Goal: Information Seeking & Learning: Learn about a topic

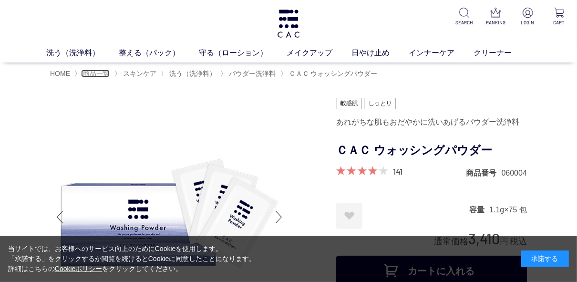
click at [87, 75] on span "商品一覧" at bounding box center [96, 74] width 27 height 8
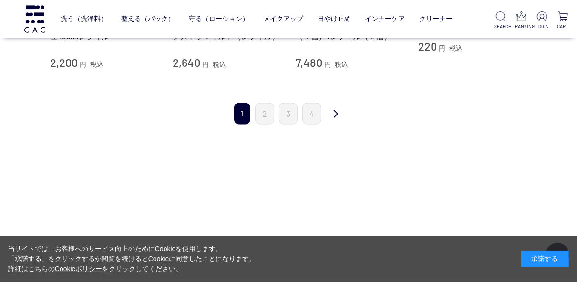
scroll to position [1107, 0]
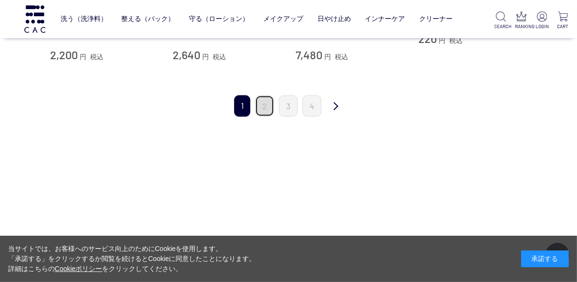
click at [264, 109] on link "2" at bounding box center [264, 105] width 19 height 21
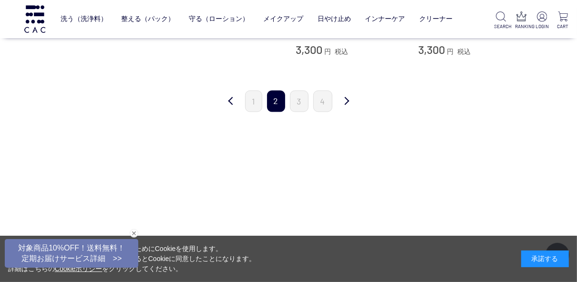
scroll to position [1107, 0]
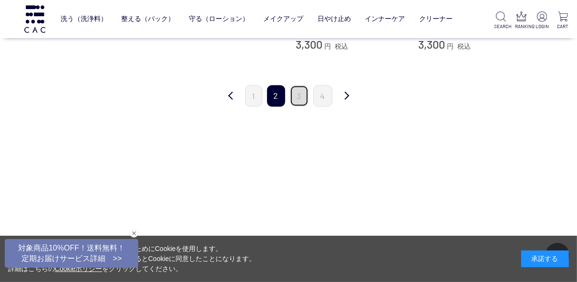
click at [298, 87] on link "3" at bounding box center [299, 95] width 19 height 21
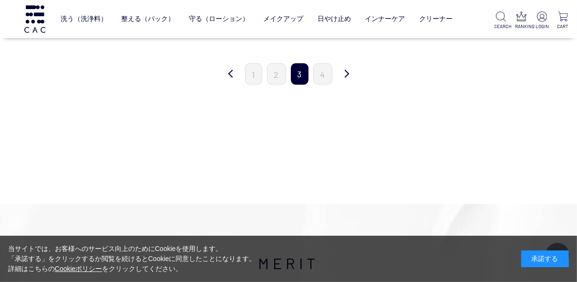
scroll to position [1068, 0]
click at [323, 76] on link "4" at bounding box center [322, 75] width 19 height 21
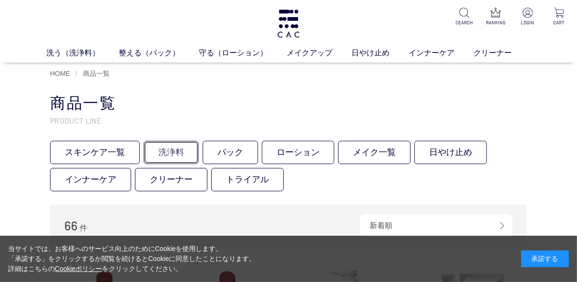
click at [172, 150] on link "洗浄料" at bounding box center [171, 152] width 55 height 23
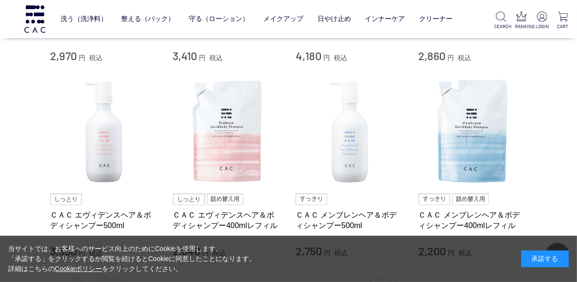
scroll to position [382, 0]
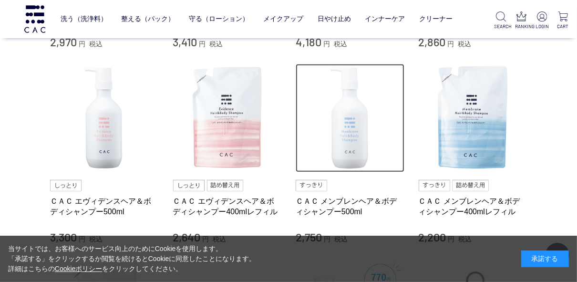
click at [355, 138] on img at bounding box center [350, 118] width 109 height 109
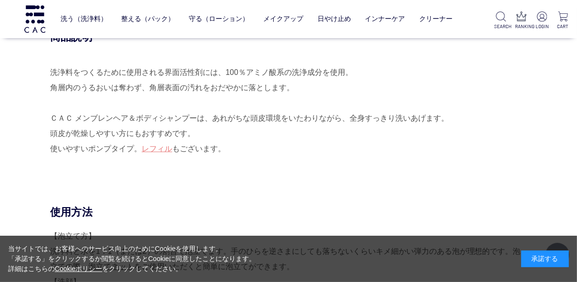
scroll to position [572, 0]
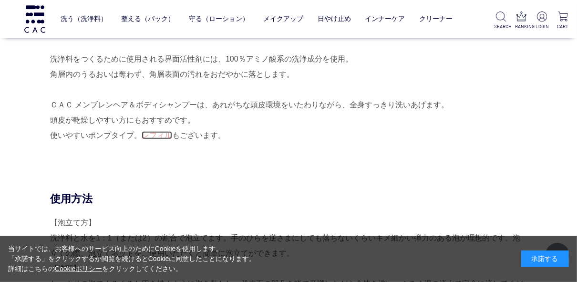
click at [148, 134] on link "レフィル" at bounding box center [157, 135] width 31 height 8
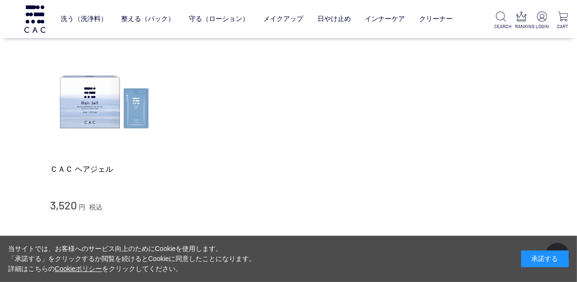
scroll to position [2442, 0]
